Goal: Information Seeking & Learning: Learn about a topic

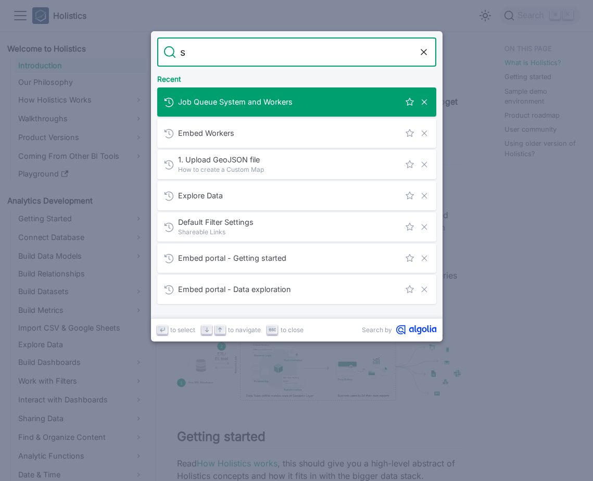
type input "s3"
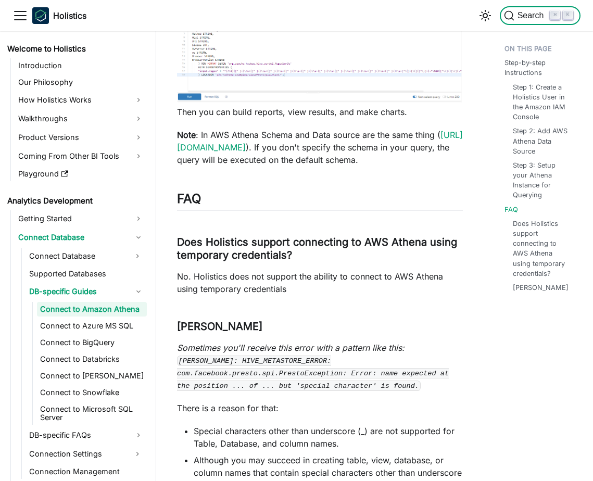
scroll to position [3277, 0]
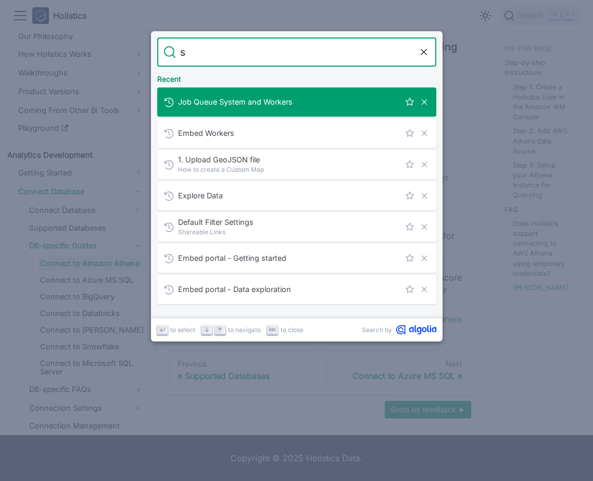
type input "s3"
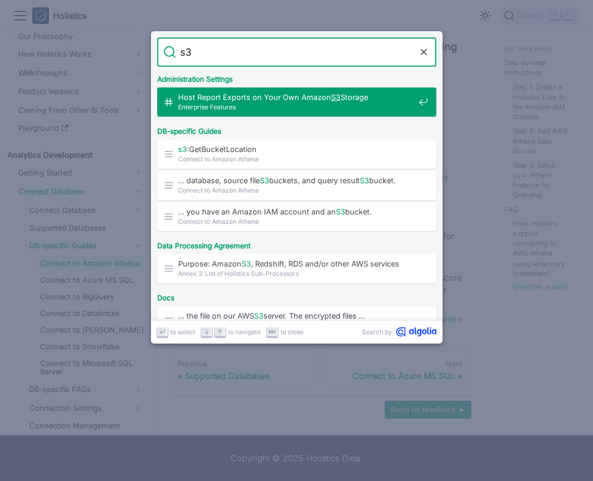
click at [256, 104] on span "Enterprise Features" at bounding box center [296, 107] width 236 height 10
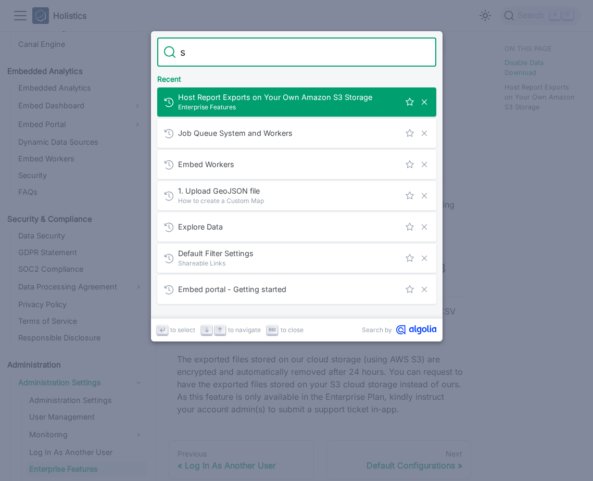
type input "s3"
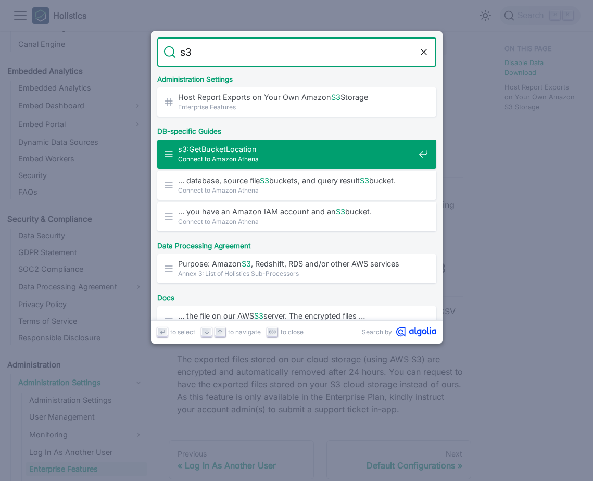
click at [268, 155] on span "Connect to Amazon Athena" at bounding box center [296, 159] width 236 height 10
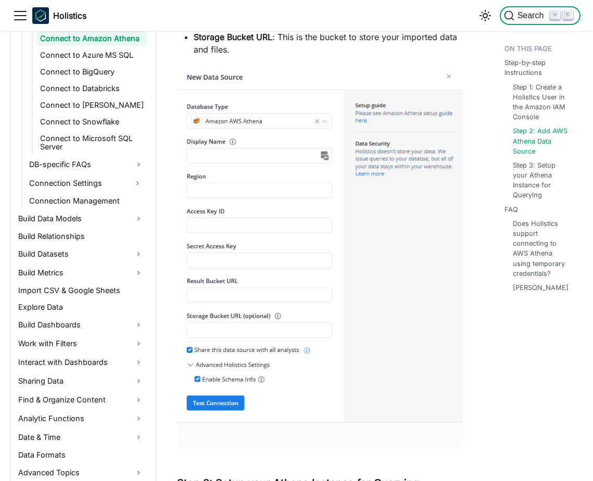
scroll to position [2726, 0]
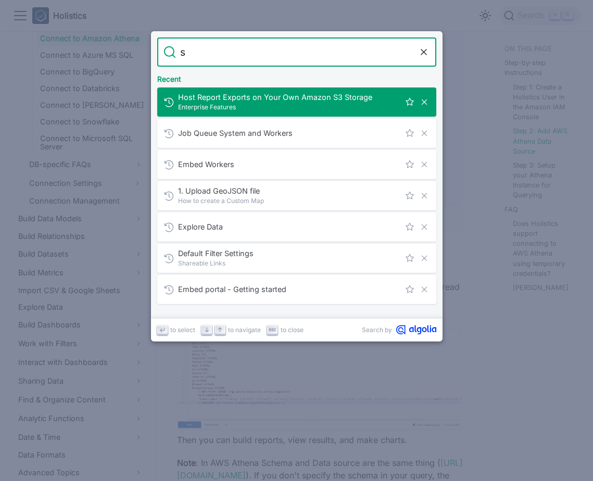
type input "s3"
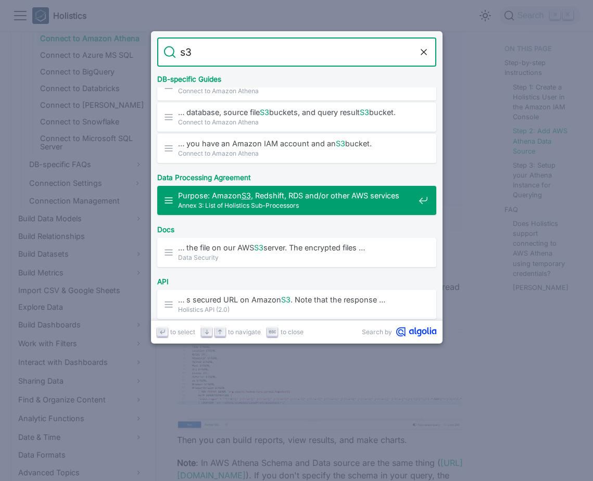
scroll to position [71, 0]
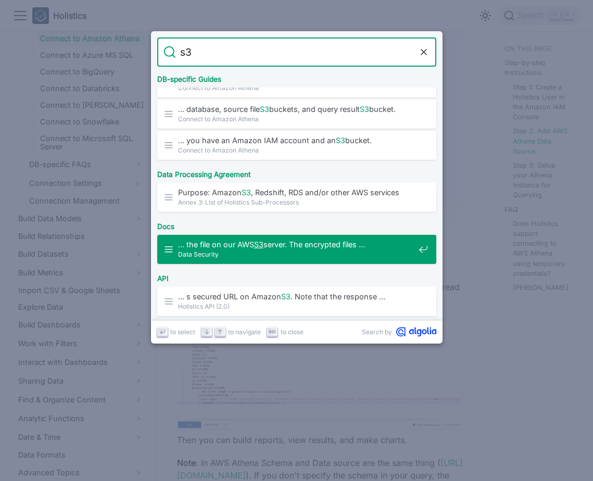
click at [321, 254] on span "Data Security" at bounding box center [296, 254] width 236 height 10
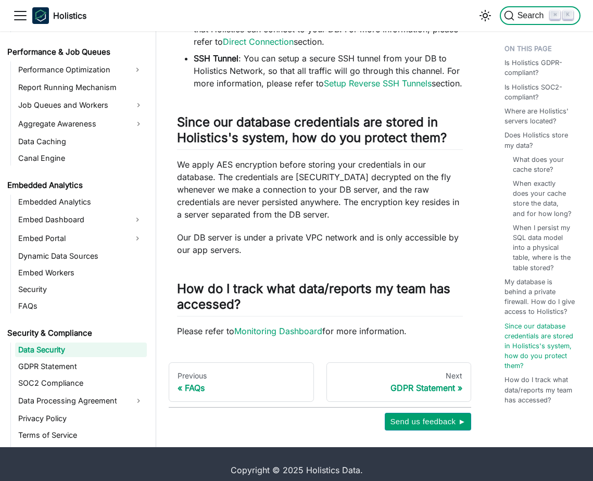
scroll to position [1483, 0]
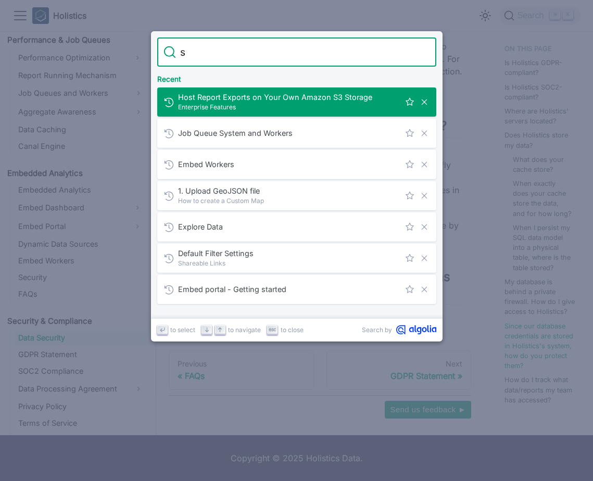
type input "s3"
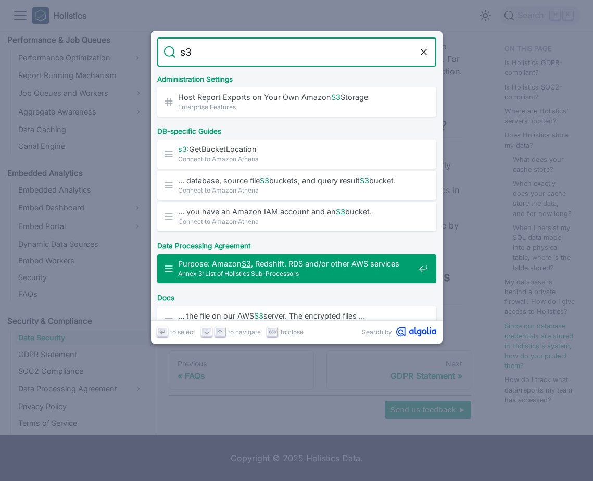
click at [309, 258] on div "Purpose: Amazon S3 , Redshift, RDS and/or other AWS services Annex 3: List of H…" at bounding box center [299, 268] width 273 height 29
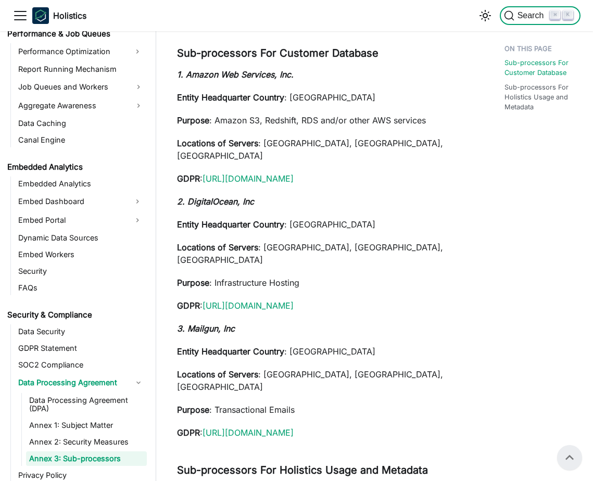
scroll to position [198, 0]
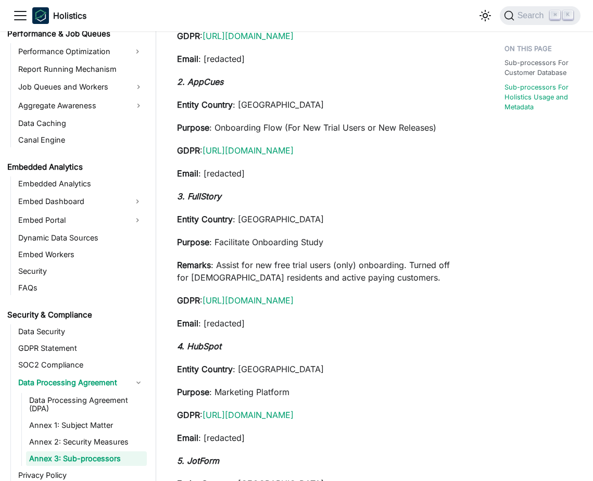
scroll to position [919, 0]
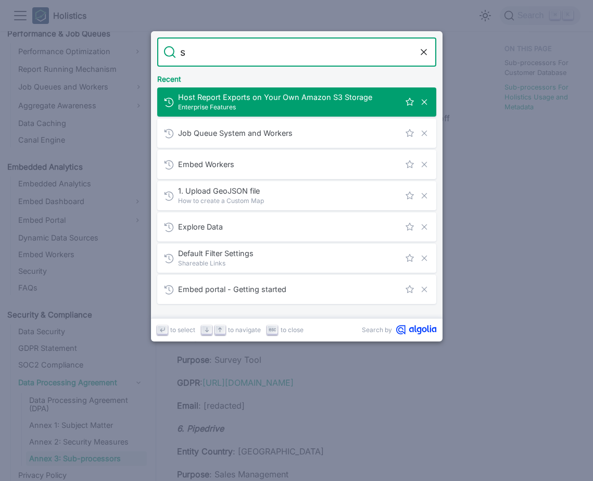
type input "s3"
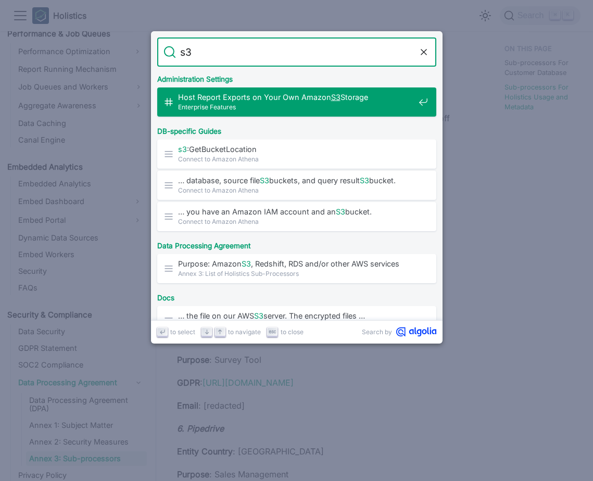
scroll to position [0, 0]
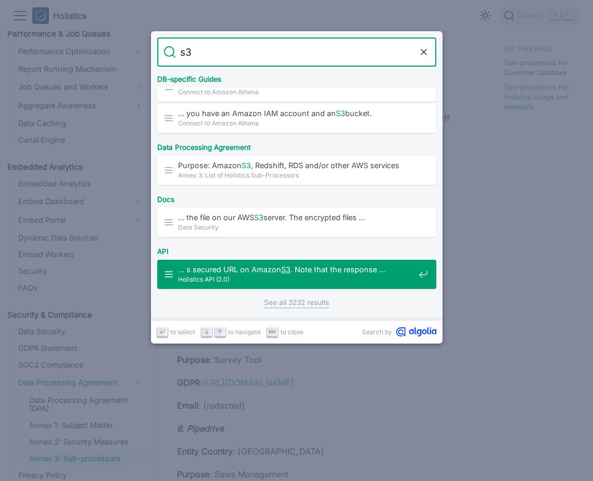
click at [333, 275] on span "Holistics API (2.0)" at bounding box center [296, 279] width 236 height 10
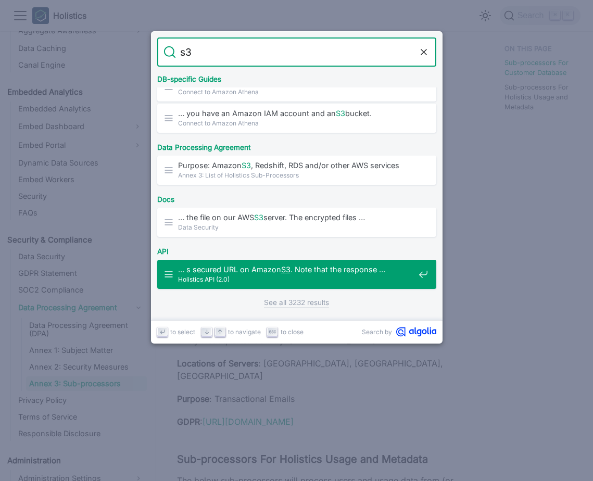
type input "s3"
click at [283, 301] on link "See all 3232 results" at bounding box center [296, 302] width 65 height 11
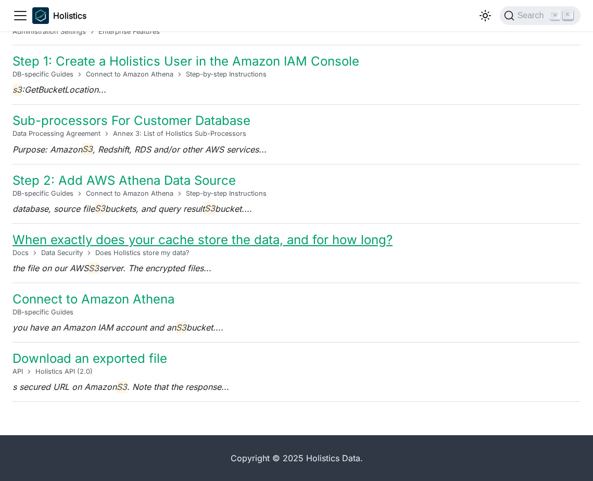
click at [263, 243] on link "When exactly does your cache store the data, and for how long?​" at bounding box center [202, 239] width 380 height 15
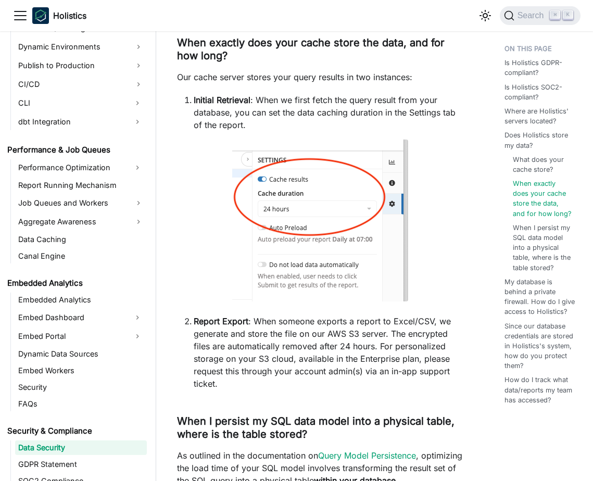
scroll to position [856, 0]
